Goal: Information Seeking & Learning: Understand process/instructions

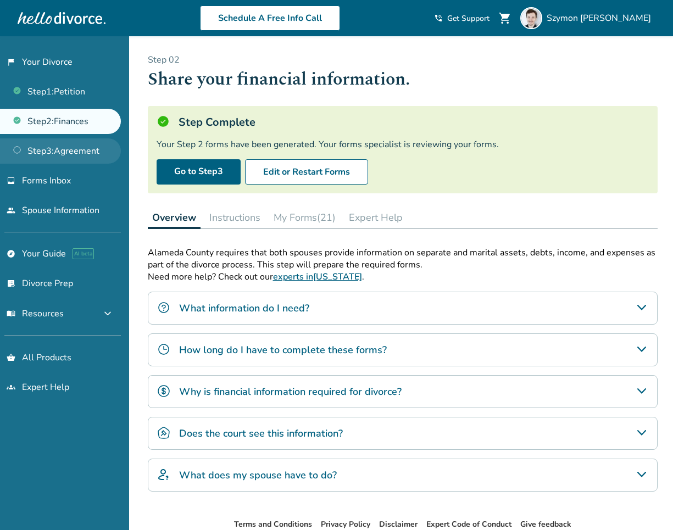
click at [82, 156] on link "Step 3 : Agreement" at bounding box center [60, 150] width 121 height 25
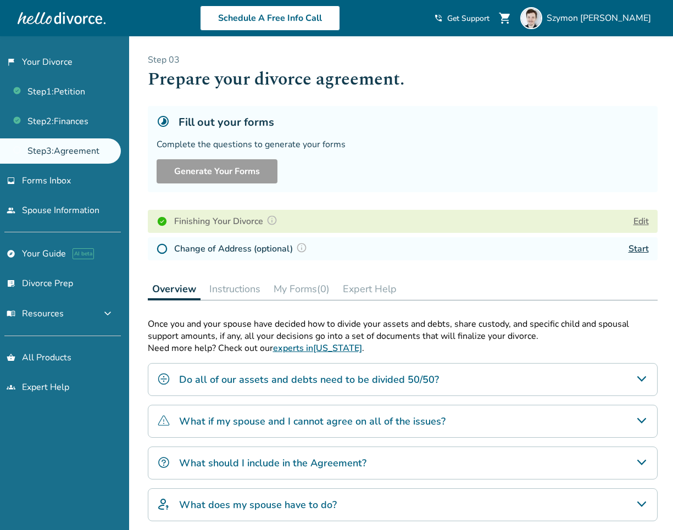
click at [640, 248] on link "Start" at bounding box center [638, 249] width 20 height 12
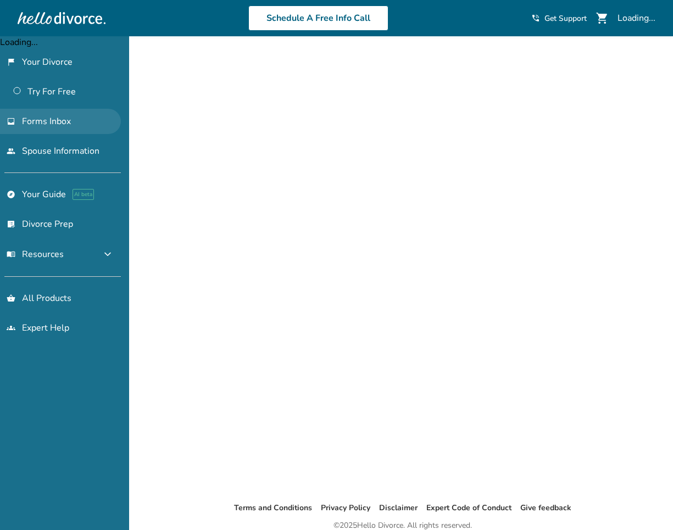
click at [58, 128] on link "inbox Forms Inbox" at bounding box center [60, 121] width 121 height 25
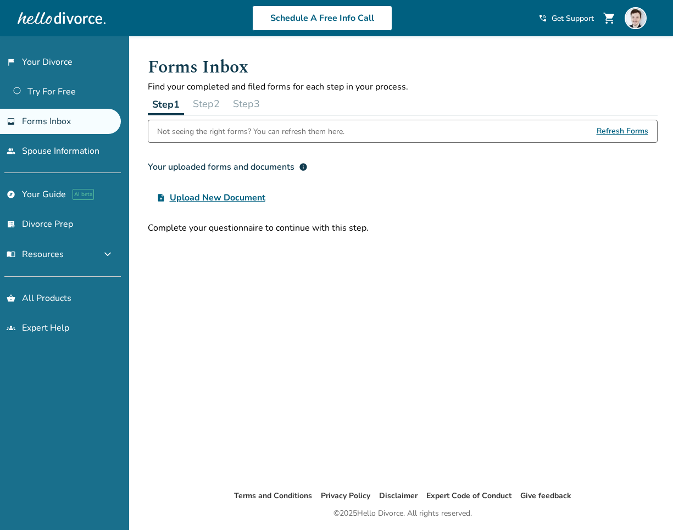
click at [54, 124] on span "Forms Inbox" at bounding box center [46, 121] width 49 height 12
click at [261, 102] on button "Step 3" at bounding box center [246, 104] width 36 height 22
click at [69, 126] on link "inbox Forms Inbox" at bounding box center [60, 121] width 121 height 25
click at [60, 150] on link "people Spouse Information" at bounding box center [60, 150] width 121 height 25
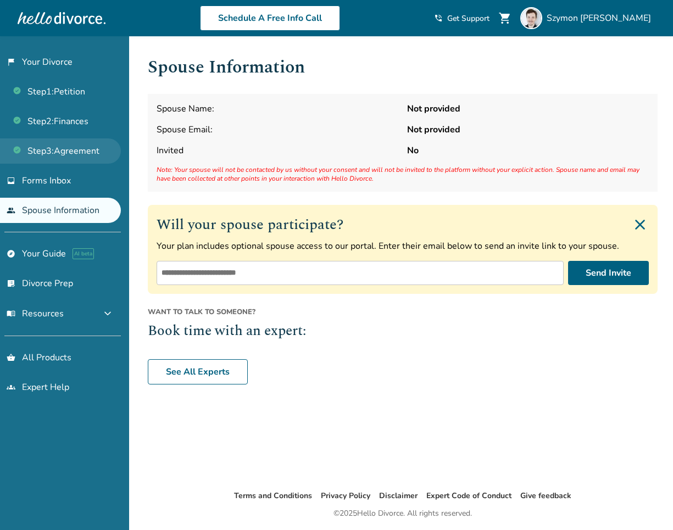
click at [81, 148] on link "Step 3 : Agreement" at bounding box center [60, 150] width 121 height 25
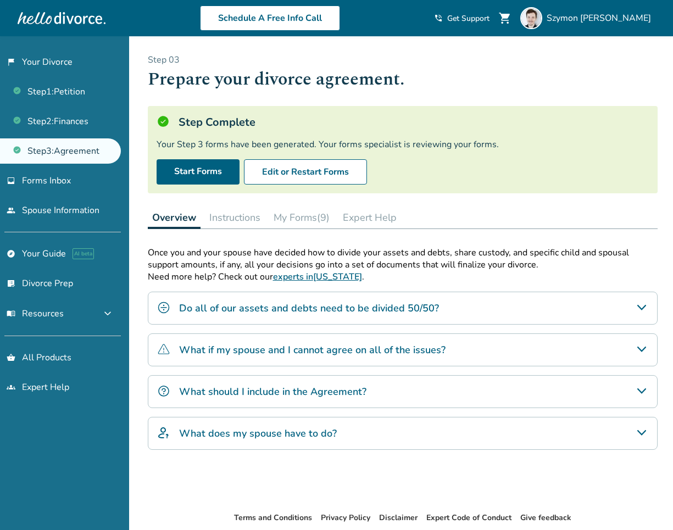
click at [242, 394] on h4 "What should I include in the Agreement?" at bounding box center [272, 391] width 187 height 14
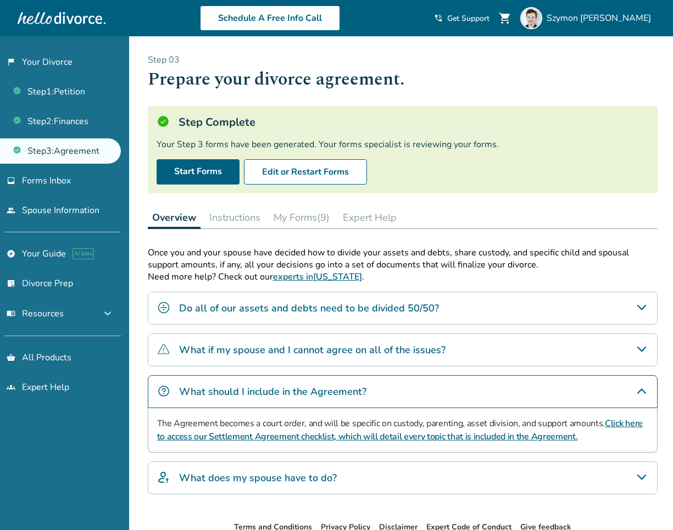
click at [220, 473] on h4 "What does my spouse have to do?" at bounding box center [258, 477] width 158 height 14
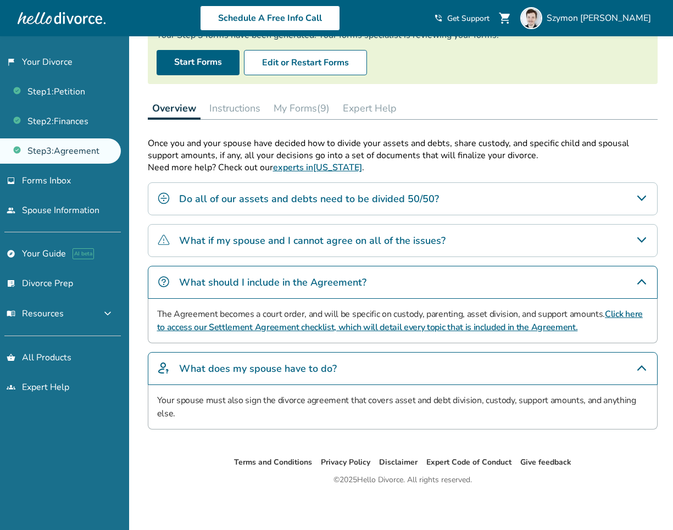
scroll to position [111, 0]
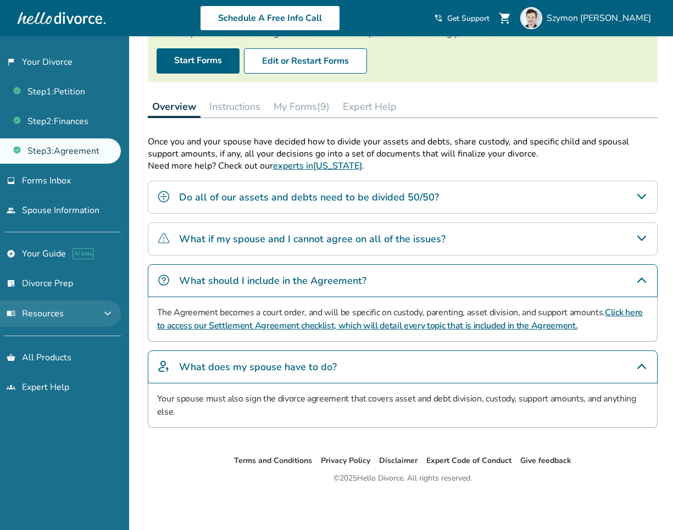
click at [113, 321] on button "menu_book Resources expand_more" at bounding box center [60, 313] width 121 height 26
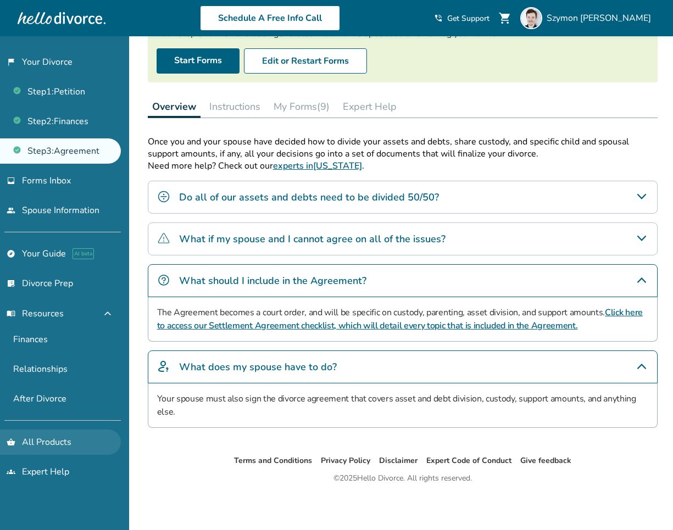
click at [97, 439] on link "shopping_basket All Products" at bounding box center [60, 441] width 121 height 25
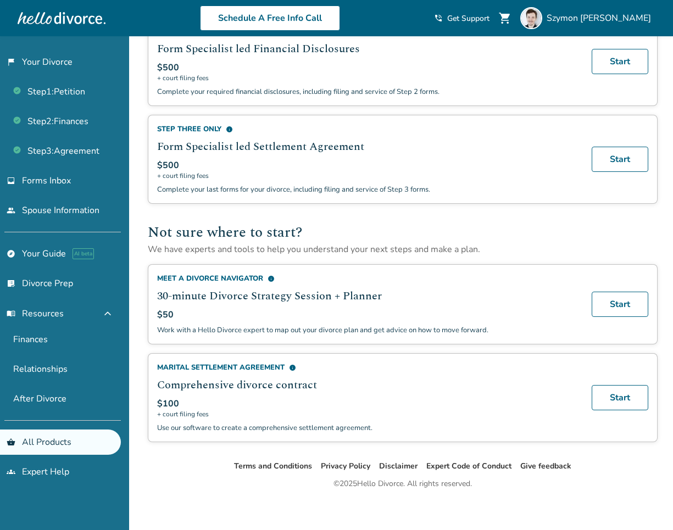
scroll to position [556, 0]
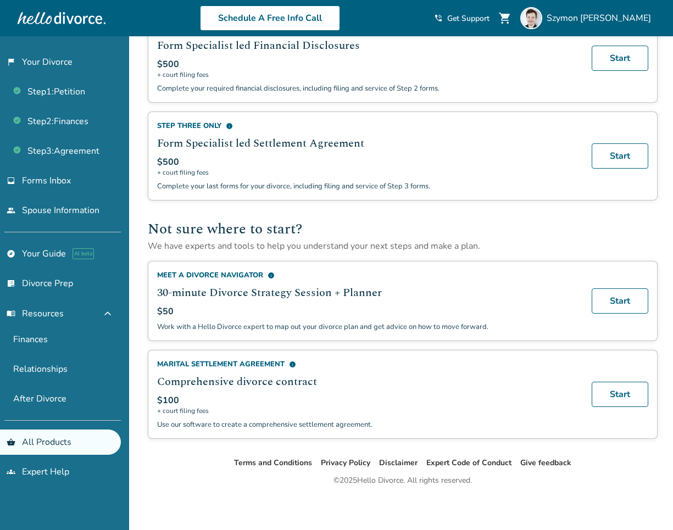
click at [292, 368] on span "info" at bounding box center [292, 364] width 7 height 7
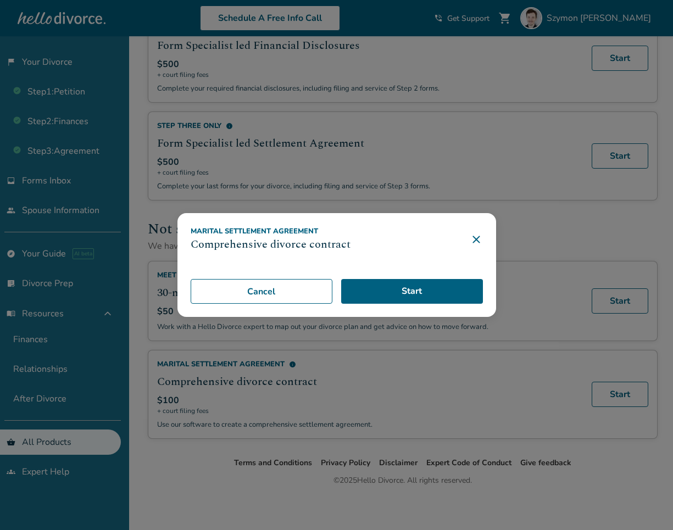
click at [479, 237] on icon at bounding box center [475, 239] width 13 height 13
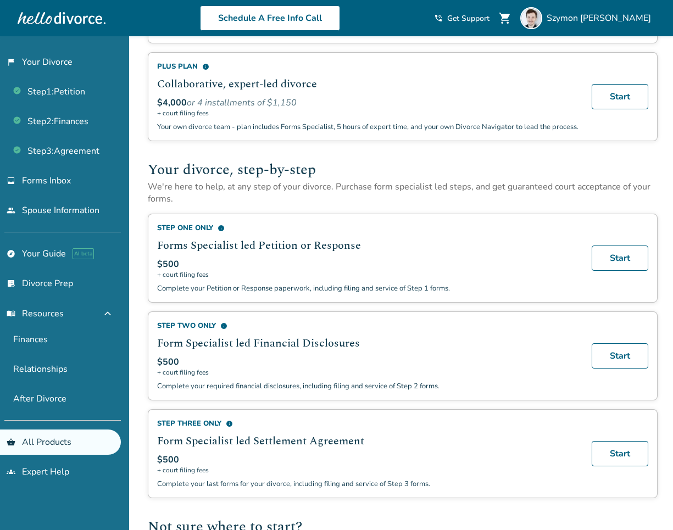
scroll to position [268, 0]
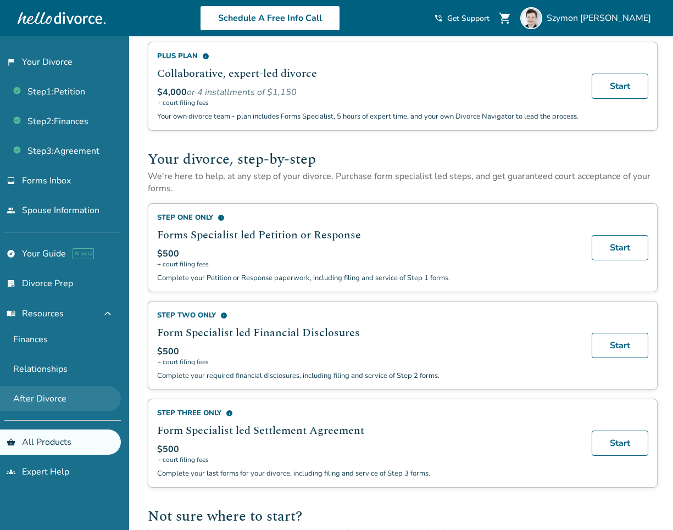
click at [90, 396] on link "After Divorce" at bounding box center [60, 398] width 121 height 25
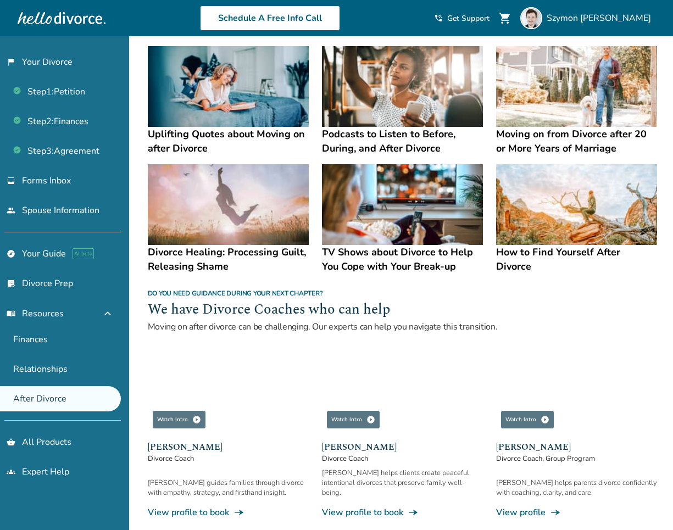
scroll to position [817, 0]
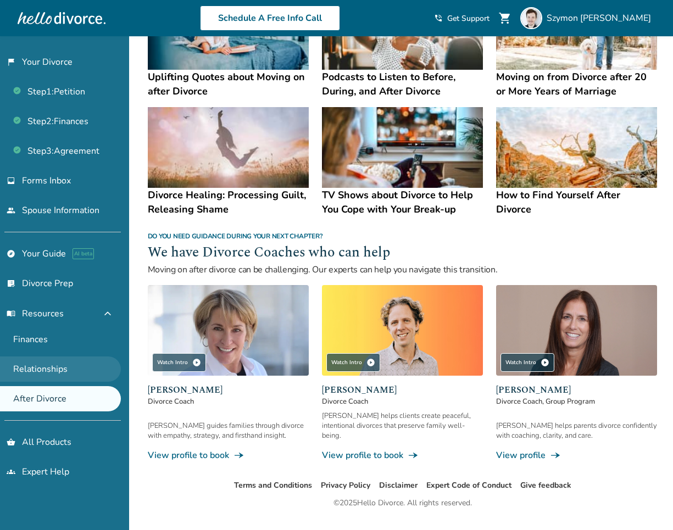
click at [64, 357] on link "Relationships" at bounding box center [60, 368] width 121 height 25
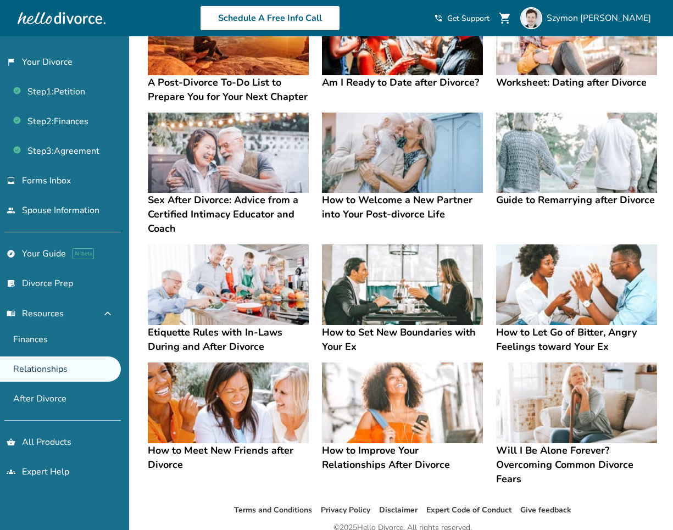
scroll to position [177, 0]
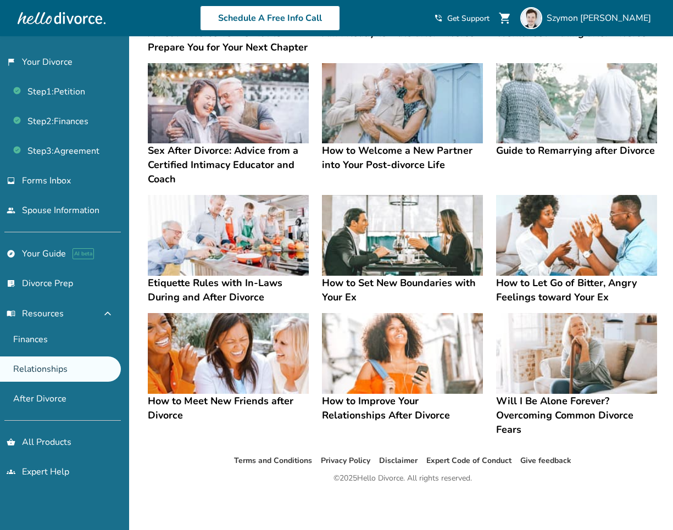
click at [334, 338] on img at bounding box center [402, 353] width 161 height 81
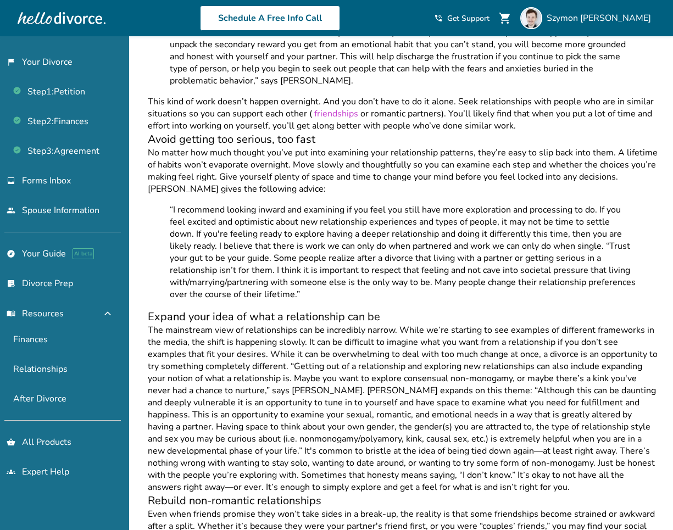
scroll to position [712, 0]
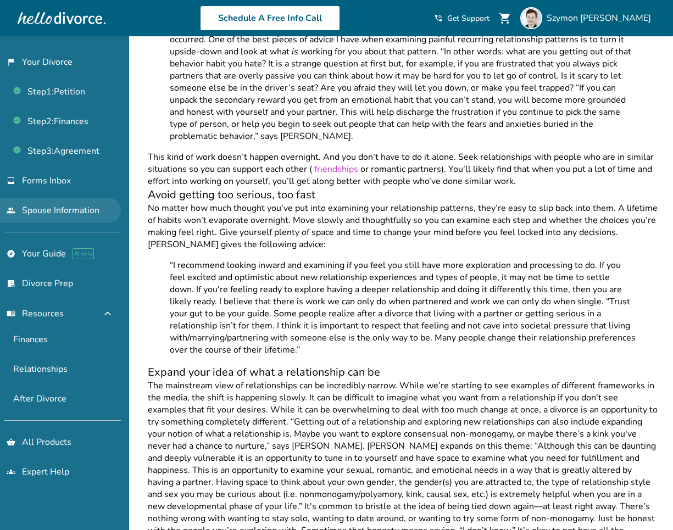
click at [80, 205] on link "people Spouse Information" at bounding box center [60, 210] width 121 height 25
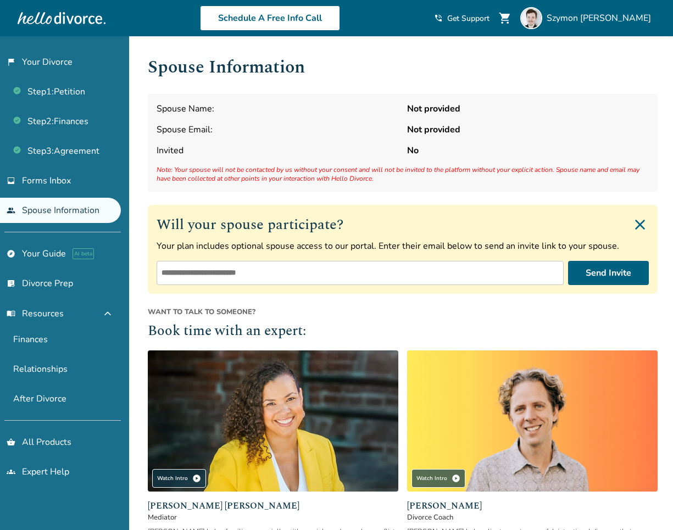
click at [65, 205] on link "people Spouse Information" at bounding box center [60, 210] width 121 height 25
click at [75, 248] on span "AI beta" at bounding box center [82, 253] width 21 height 11
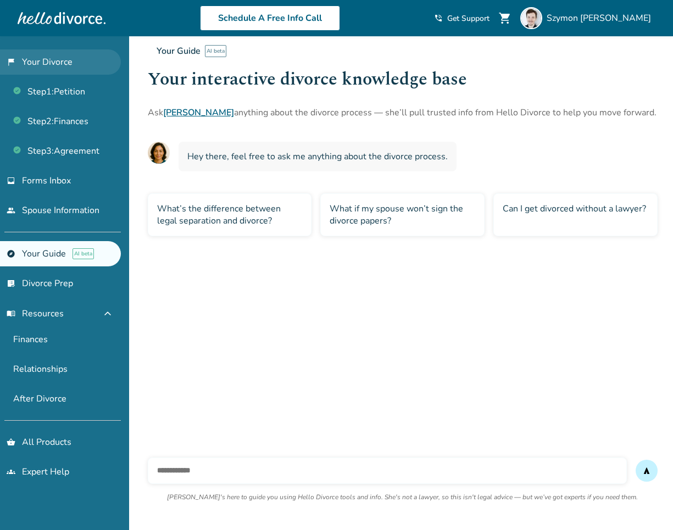
click at [37, 65] on link "flag_2 Your Divorce" at bounding box center [60, 61] width 121 height 25
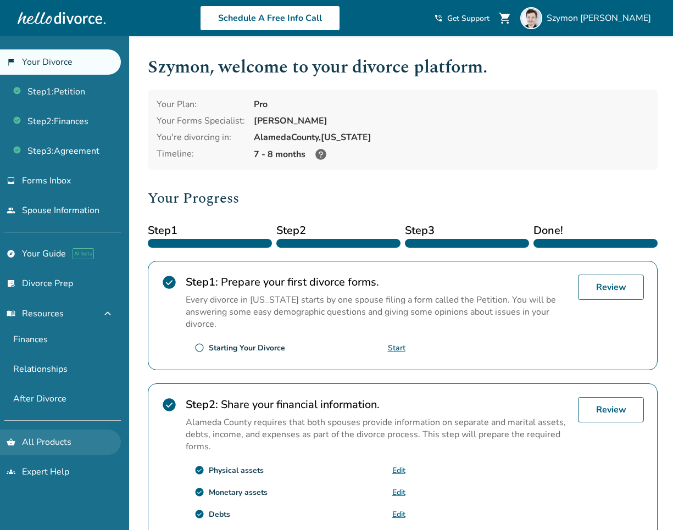
click at [53, 439] on link "shopping_basket All Products" at bounding box center [60, 441] width 121 height 25
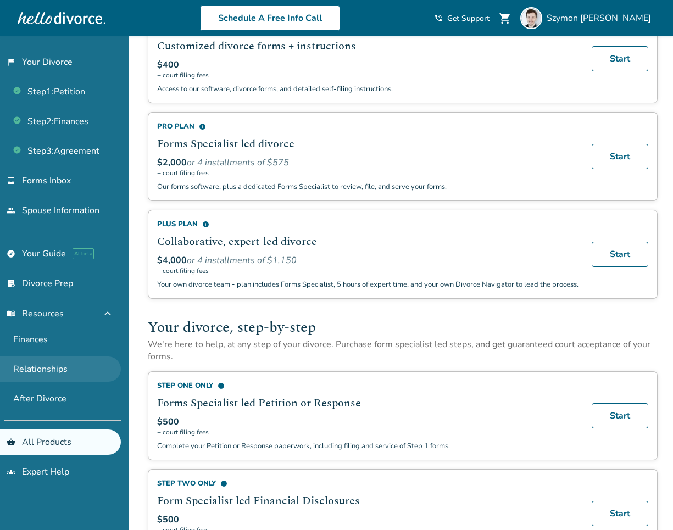
scroll to position [1, 0]
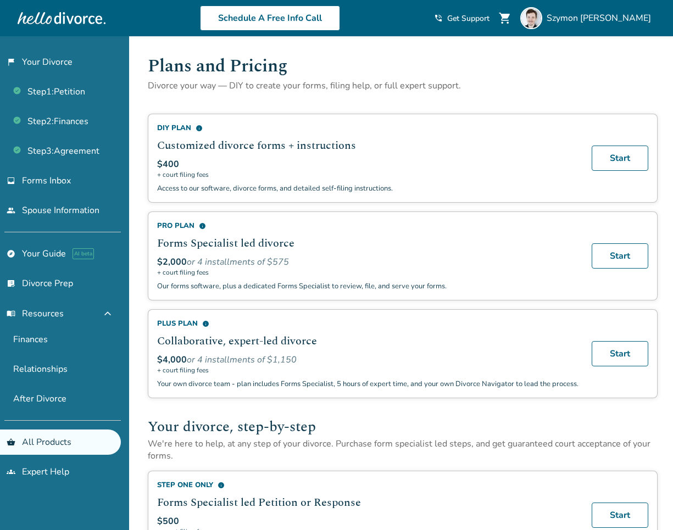
click at [68, 20] on div at bounding box center [62, 18] width 88 height 22
click at [30, 15] on div at bounding box center [62, 18] width 88 height 22
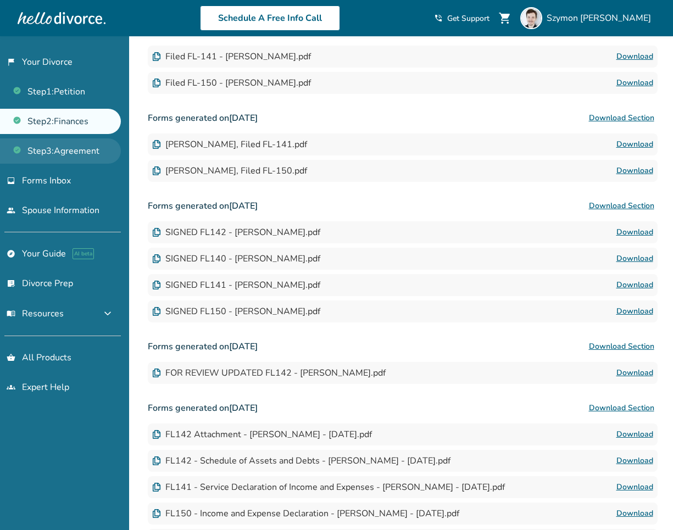
click at [88, 148] on link "Step 3 : Agreement" at bounding box center [60, 150] width 121 height 25
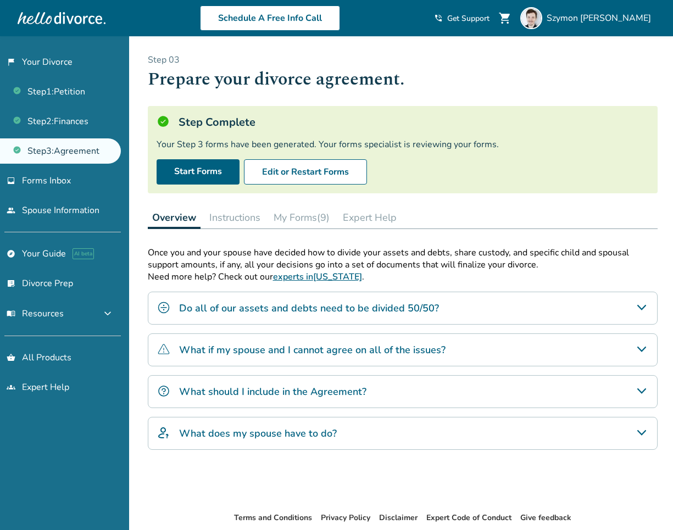
click at [309, 312] on h4 "Do all of our assets and debts need to be divided 50/50?" at bounding box center [309, 308] width 260 height 14
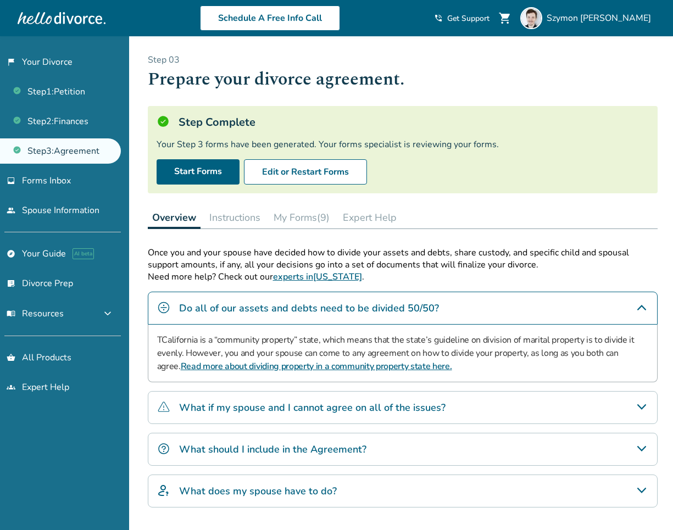
click at [283, 462] on div "What should I include in the Agreement?" at bounding box center [402, 449] width 509 height 33
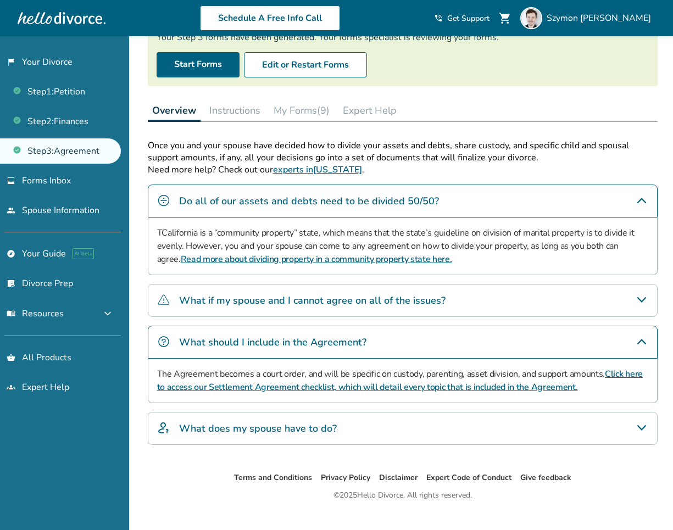
scroll to position [124, 0]
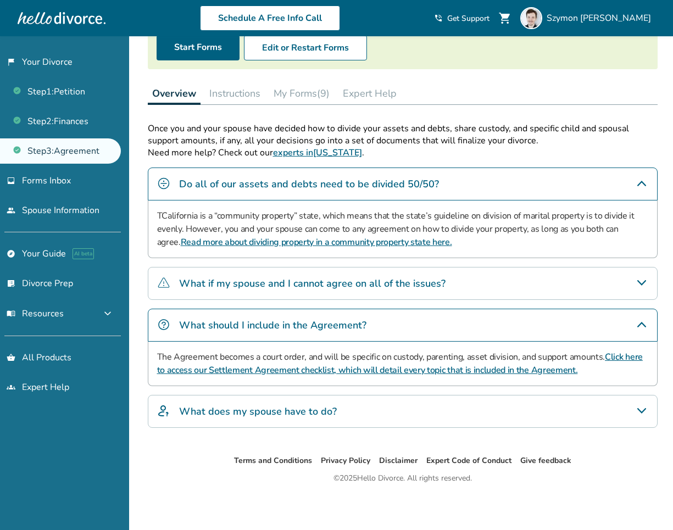
click at [250, 295] on div "What if my spouse and I cannot agree on all of the issues?" at bounding box center [402, 283] width 509 height 33
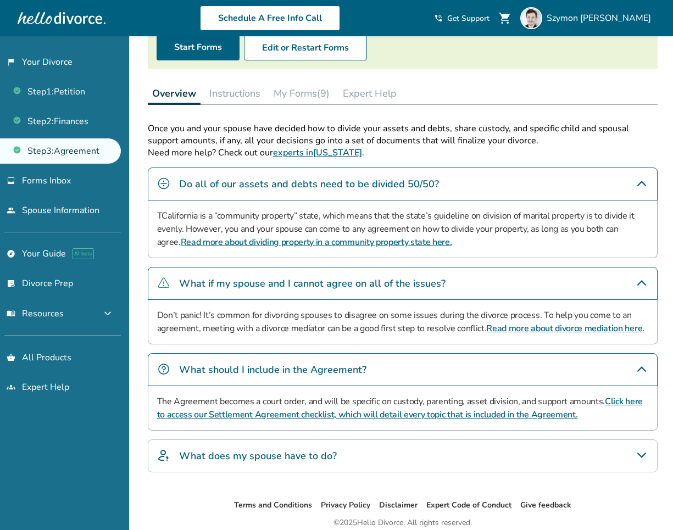
click at [255, 444] on div "What does my spouse have to do?" at bounding box center [402, 455] width 509 height 33
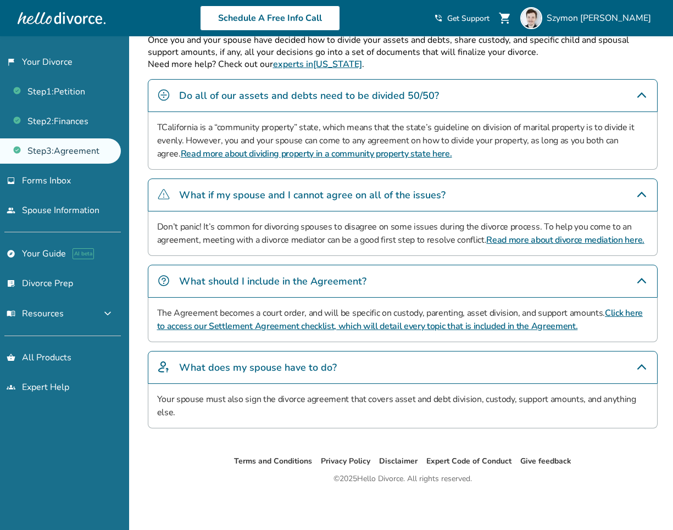
scroll to position [213, 0]
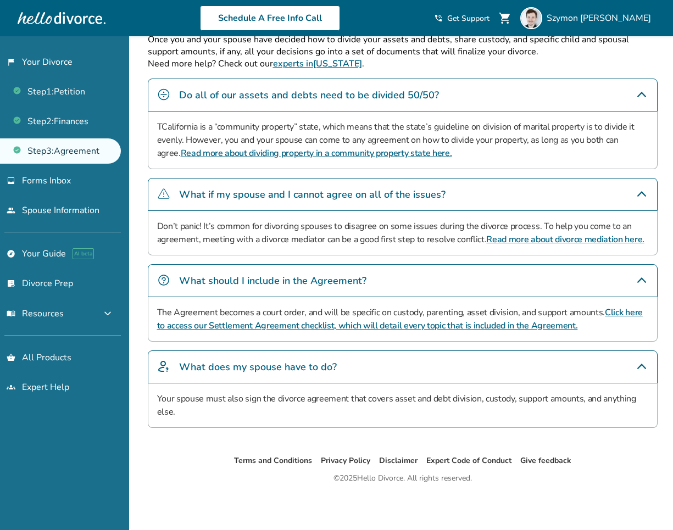
click at [265, 327] on link "Click here to access our Settlement Agreement checklist, which will detail ever…" at bounding box center [399, 318] width 485 height 25
